Goal: Transaction & Acquisition: Purchase product/service

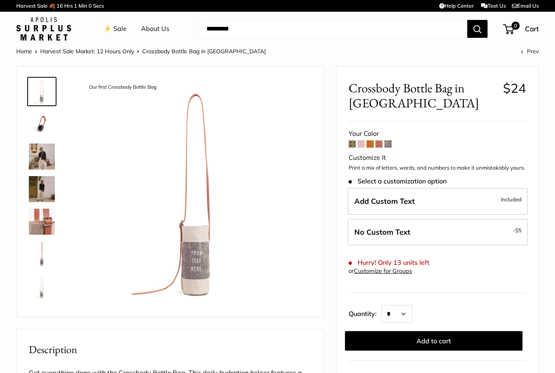
click at [38, 155] on img at bounding box center [42, 156] width 26 height 26
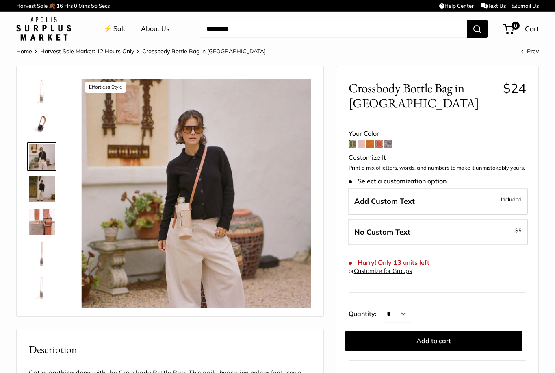
click at [45, 115] on img at bounding box center [42, 124] width 26 height 26
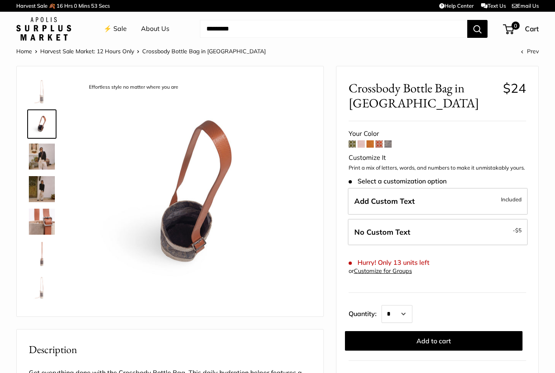
click at [46, 221] on img at bounding box center [42, 222] width 26 height 26
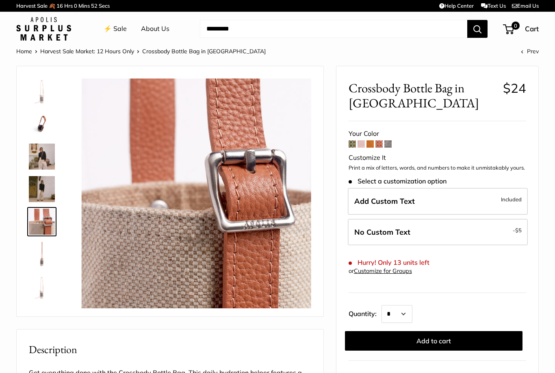
click at [41, 275] on img at bounding box center [42, 287] width 26 height 26
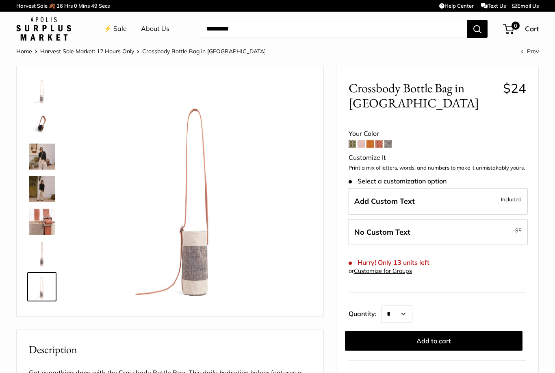
click at [37, 289] on img at bounding box center [42, 287] width 26 height 26
click at [389, 146] on span at bounding box center [388, 143] width 7 height 7
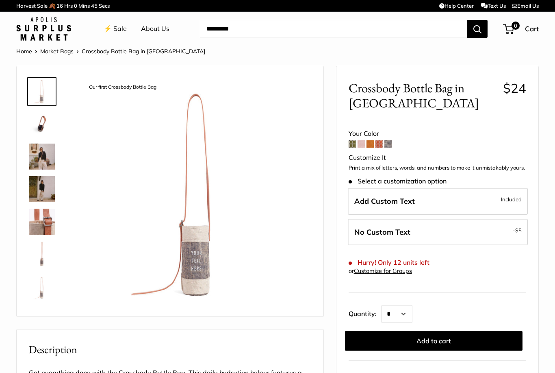
click at [372, 147] on span at bounding box center [370, 143] width 7 height 7
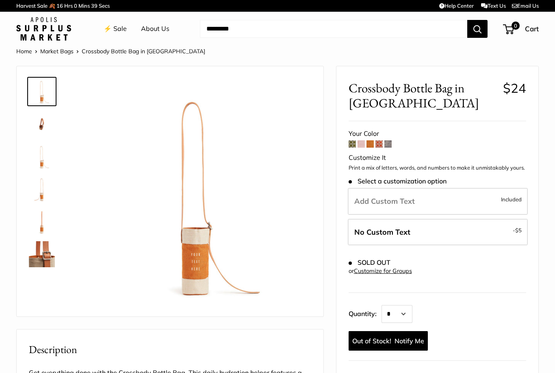
click at [361, 143] on span at bounding box center [361, 143] width 7 height 7
